Goal: Understand process/instructions: Learn how to perform a task or action

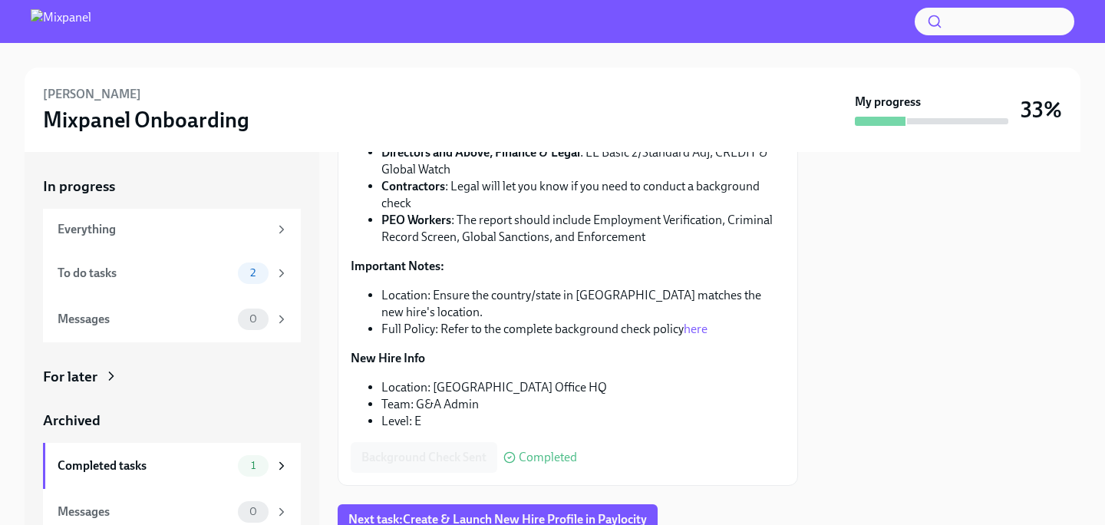
scroll to position [262, 0]
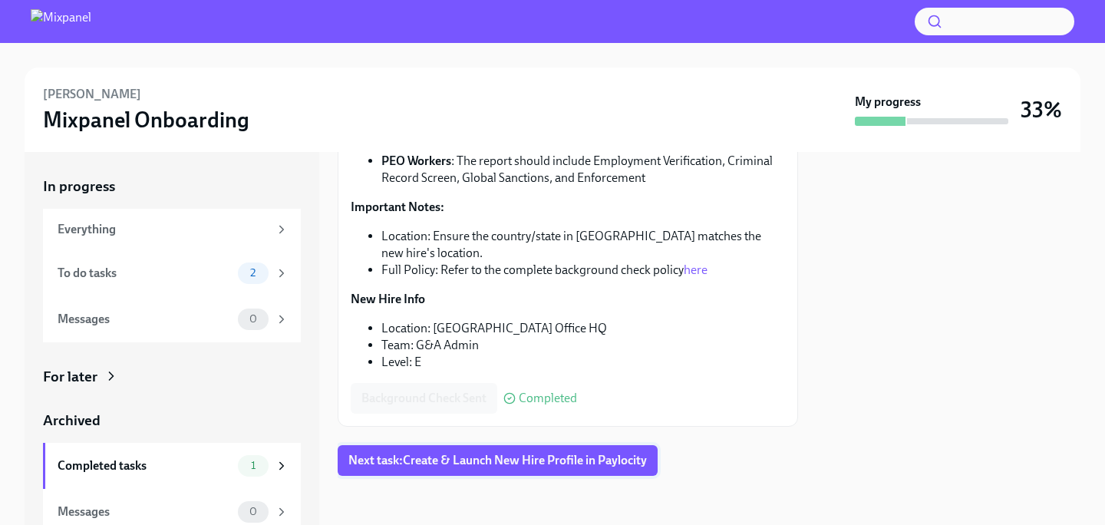
click at [408, 458] on span "Next task : Create & Launch New Hire Profile in Paylocity" at bounding box center [497, 460] width 298 height 15
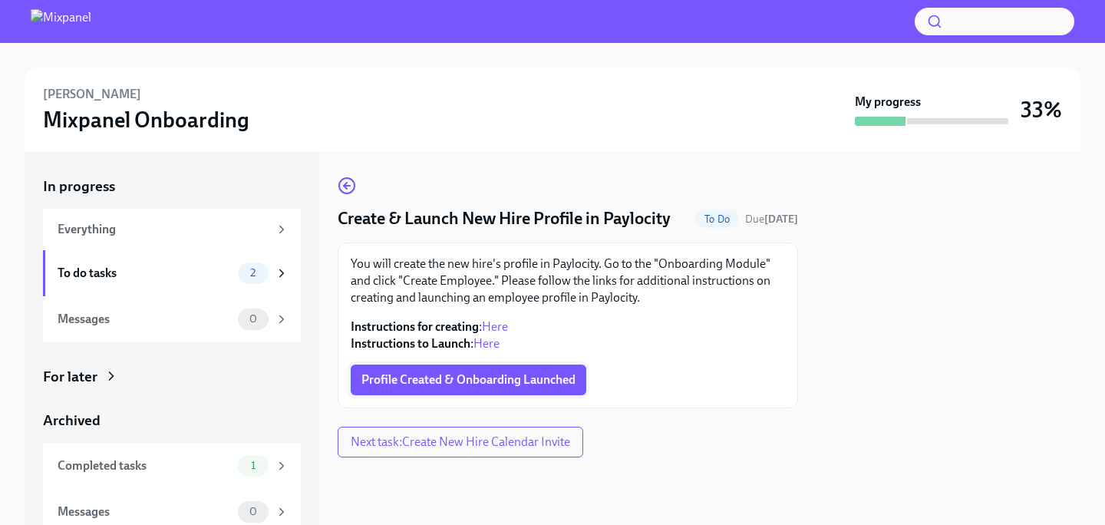
click at [425, 381] on span "Profile Created & Onboarding Launched" at bounding box center [468, 379] width 214 height 15
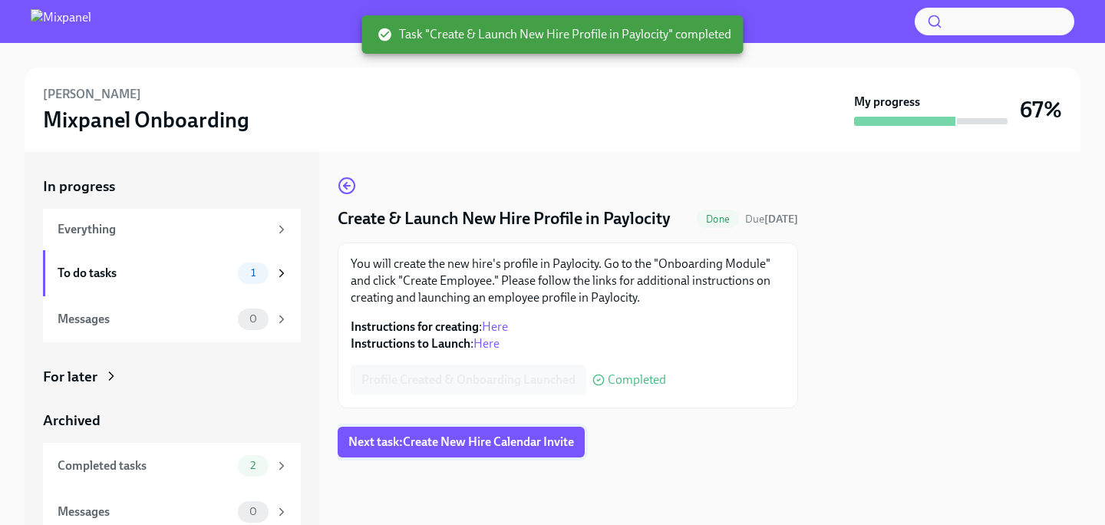
click at [448, 456] on button "Next task : Create New Hire Calendar Invite" at bounding box center [461, 442] width 247 height 31
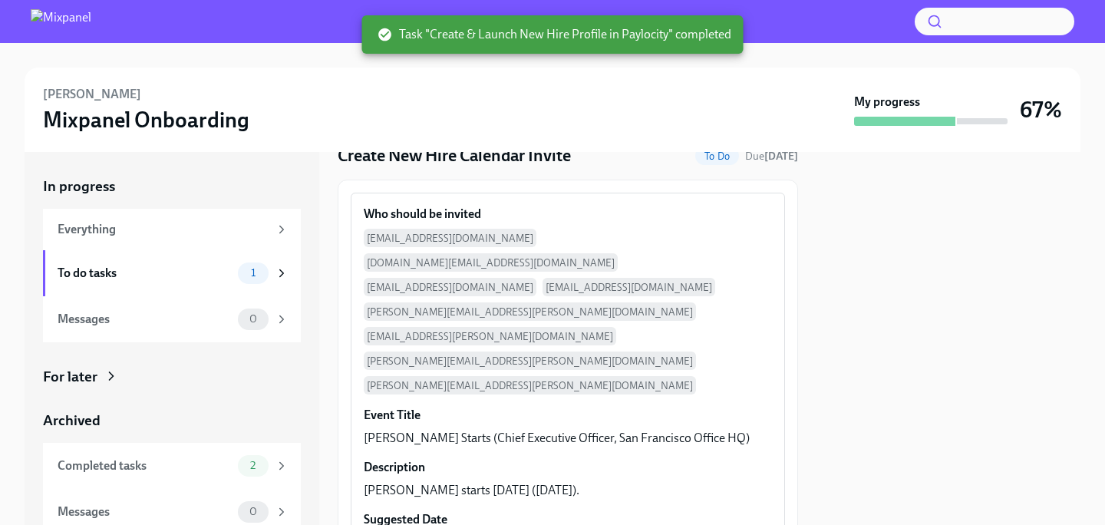
scroll to position [154, 0]
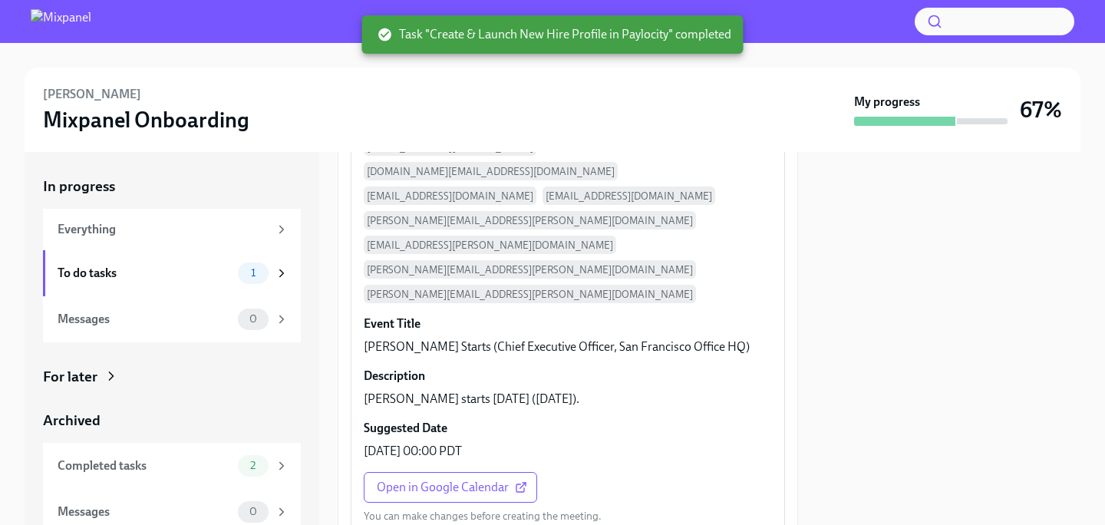
click at [468, 509] on p "You can make changes before creating the meeting." at bounding box center [483, 516] width 238 height 15
click at [468, 472] on div "Open in Google Calendar You can make changes before creating the meeting." at bounding box center [483, 497] width 238 height 51
click at [461, 480] on span "Open in Google Calendar" at bounding box center [450, 487] width 147 height 15
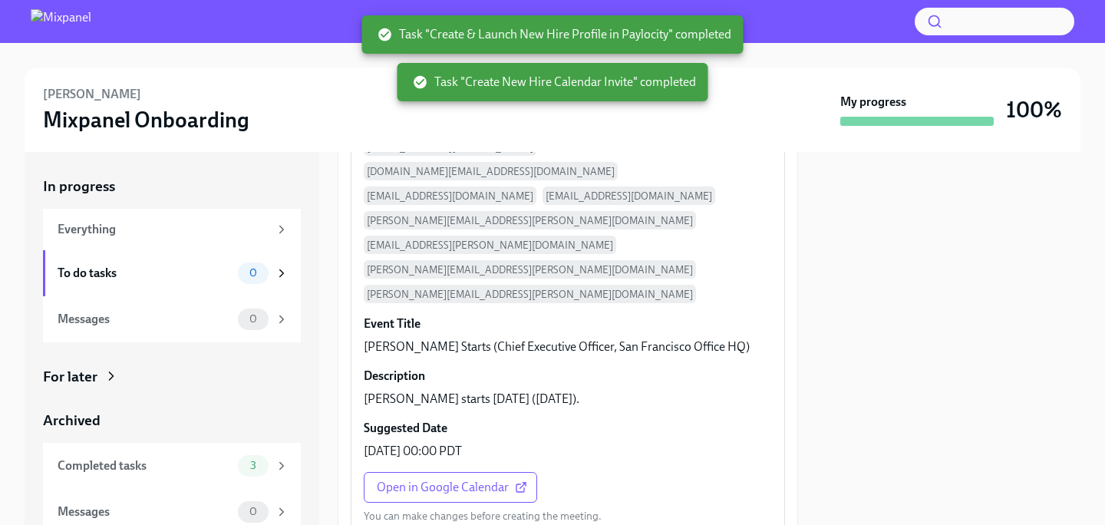
scroll to position [0, 0]
